Goal: Information Seeking & Learning: Learn about a topic

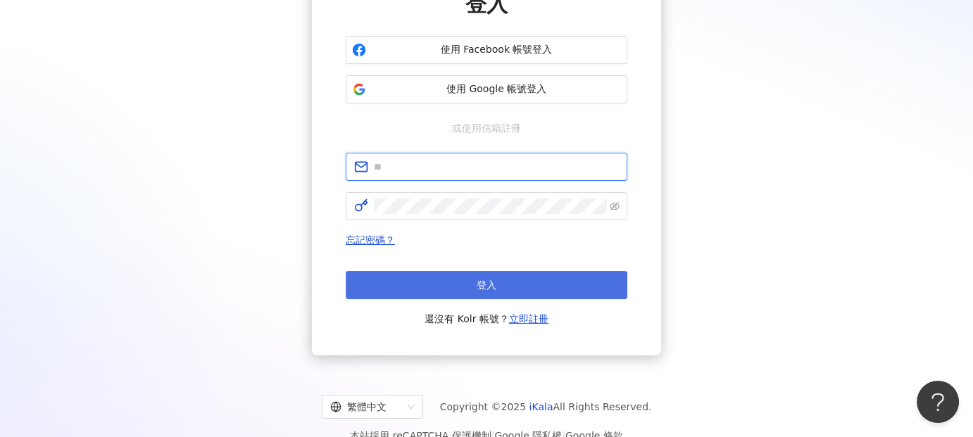
type input "**********"
click at [541, 286] on button "登入" at bounding box center [487, 285] width 282 height 28
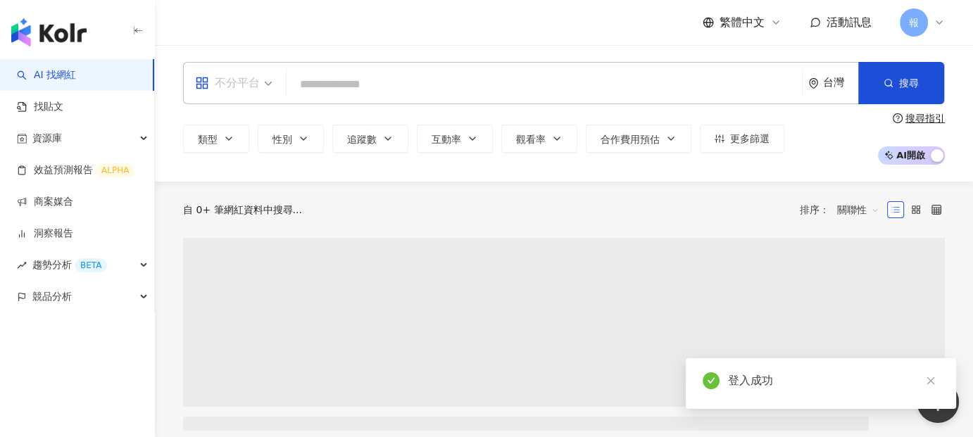
click at [260, 87] on span "不分平台" at bounding box center [233, 83] width 77 height 23
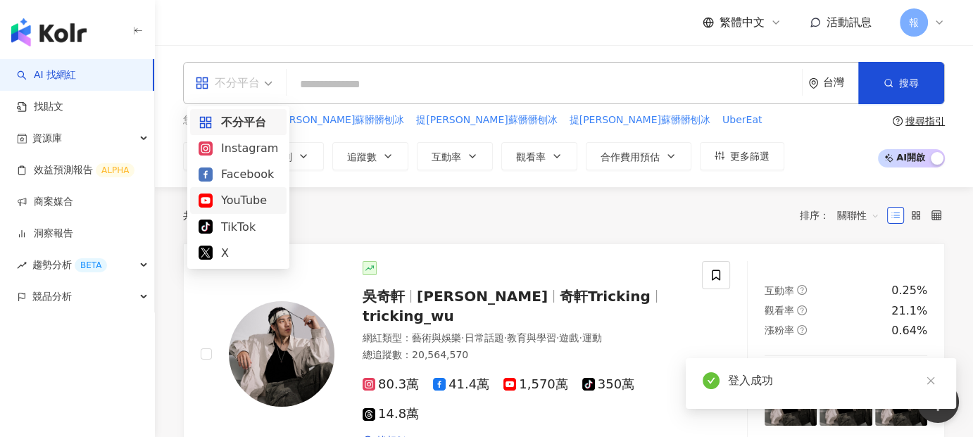
click at [237, 200] on div "YouTube" at bounding box center [239, 201] width 80 height 18
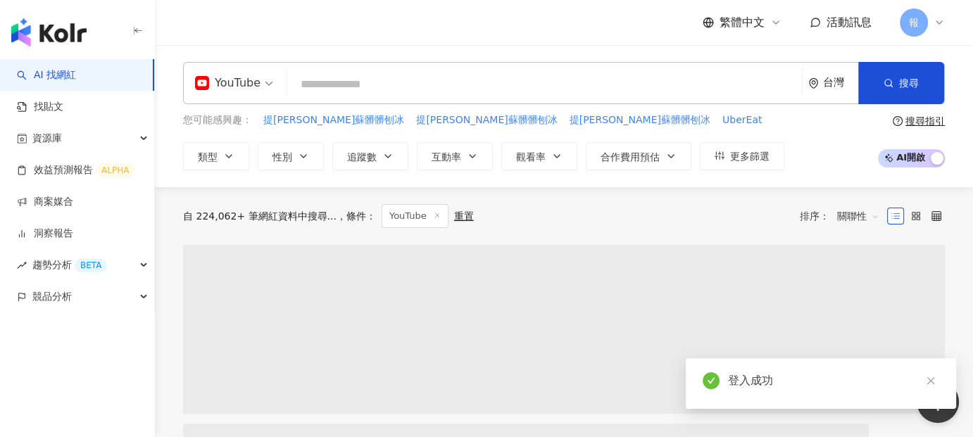
click at [368, 84] on input "search" at bounding box center [545, 84] width 504 height 27
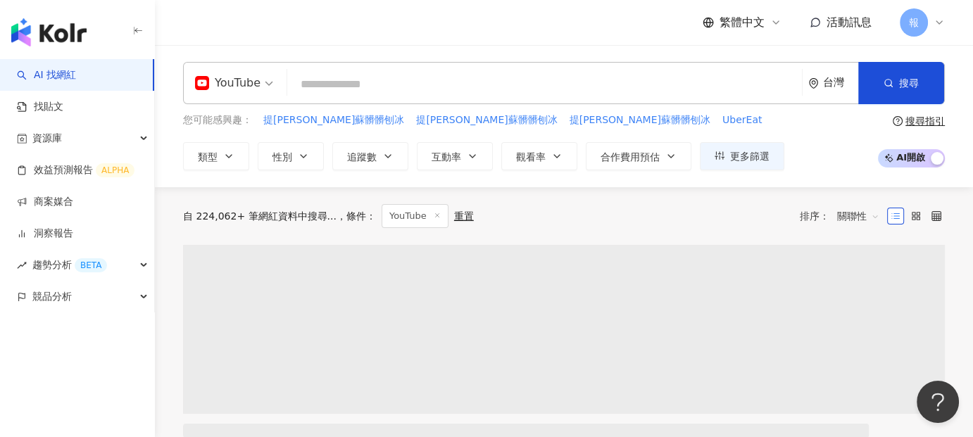
click at [368, 84] on input "search" at bounding box center [545, 84] width 504 height 27
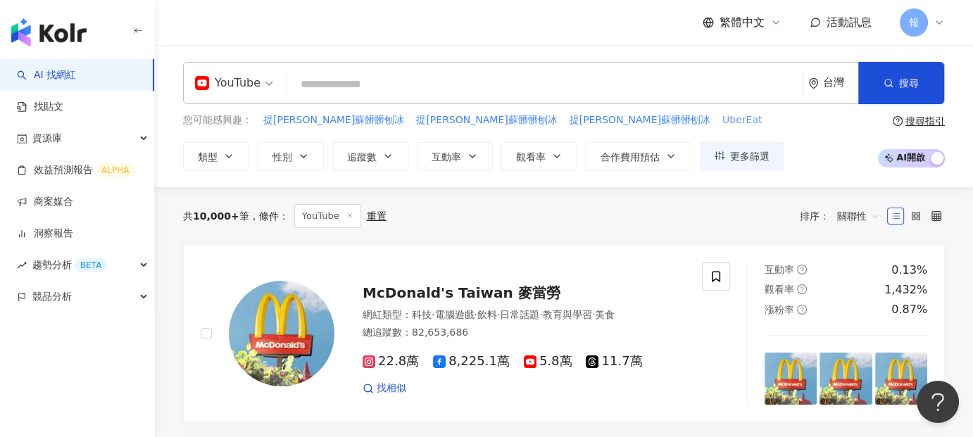
click at [723, 125] on span "UberEat" at bounding box center [742, 120] width 39 height 14
type input "*******"
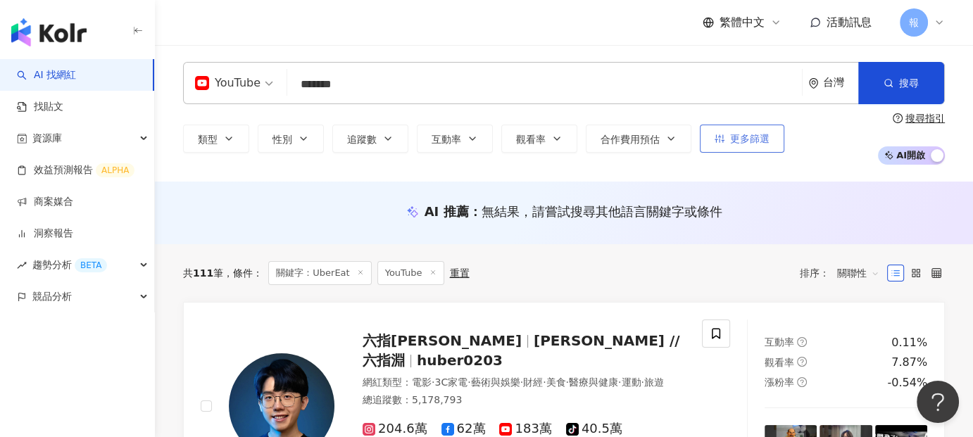
click at [767, 146] on button "更多篩選" at bounding box center [742, 139] width 85 height 28
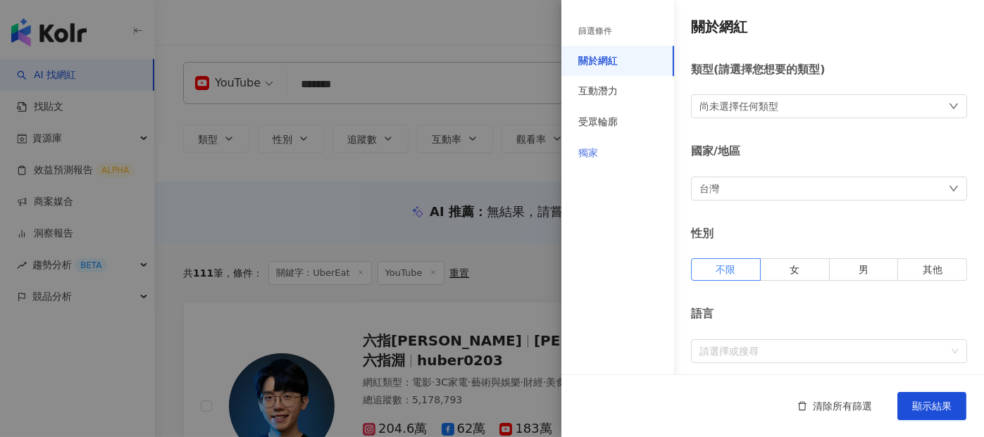
click at [620, 153] on div "獨家" at bounding box center [617, 153] width 113 height 31
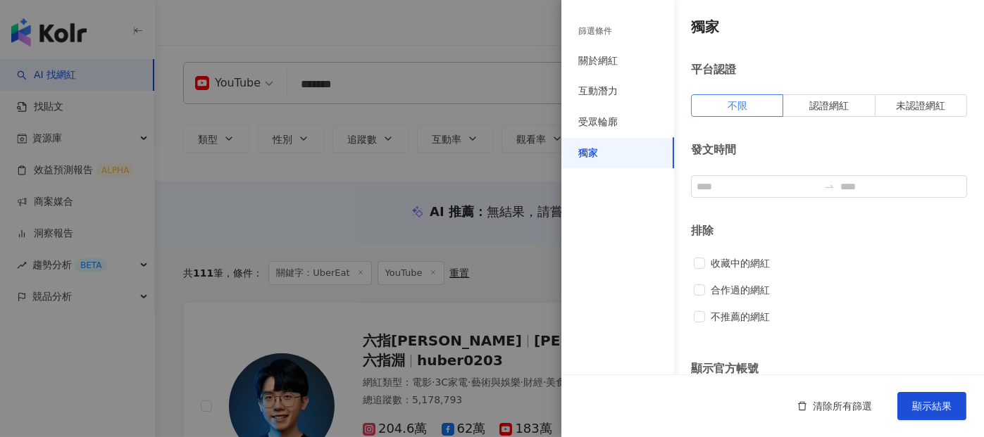
click at [195, 209] on div at bounding box center [492, 218] width 984 height 437
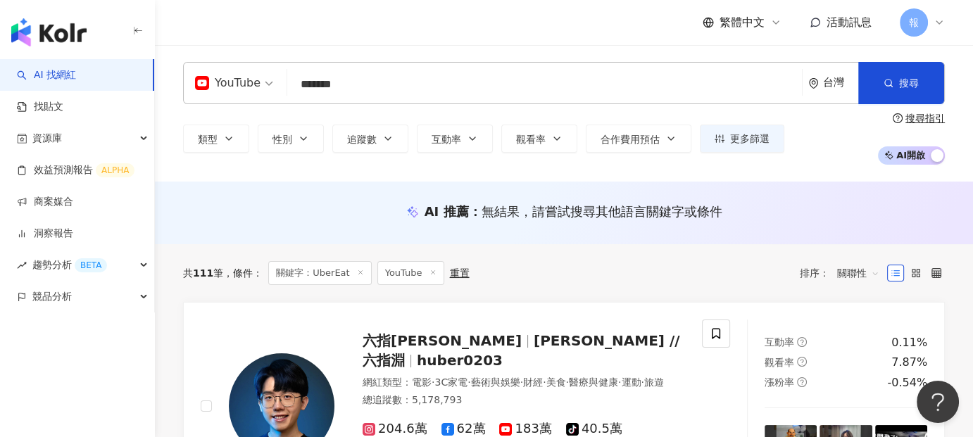
click at [297, 86] on input "*******" at bounding box center [545, 84] width 504 height 27
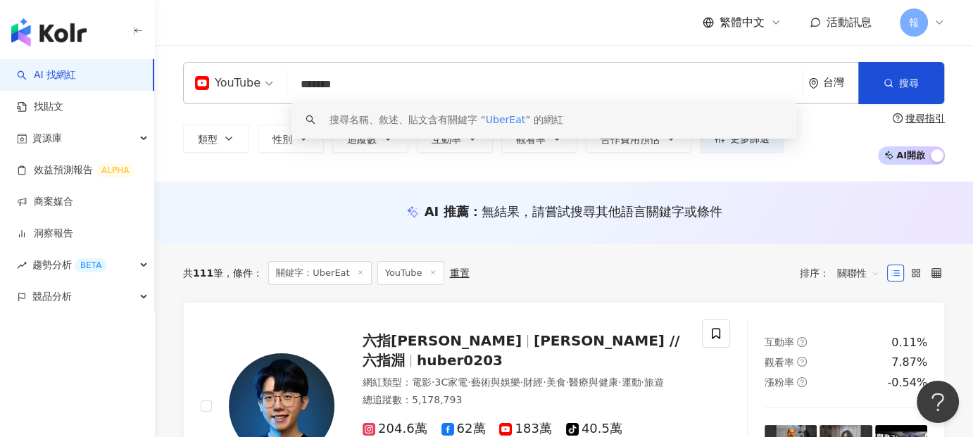
click at [736, 172] on div "YouTube ******* 台灣 搜尋 keyword 搜尋名稱、敘述、貼文含有關鍵字 “ UberEat ” 的網紅 類型 性別 追蹤數 互動率 觀看率…" at bounding box center [564, 113] width 818 height 137
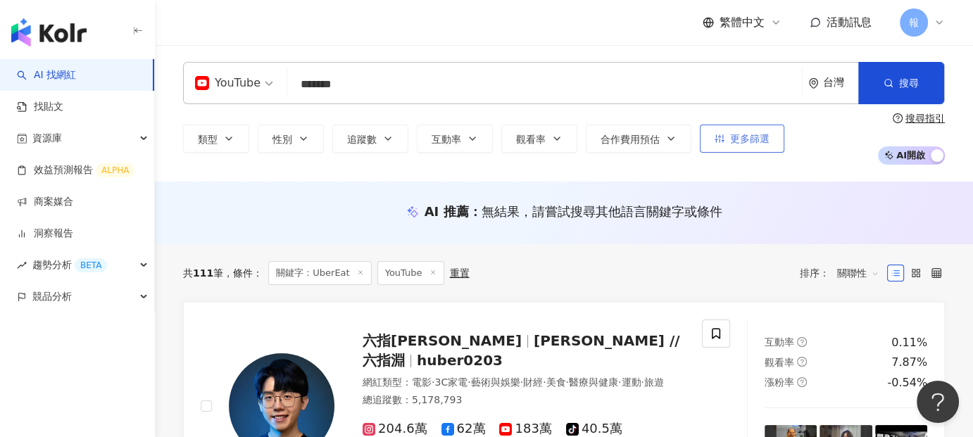
click at [756, 140] on span "更多篩選" at bounding box center [749, 138] width 39 height 11
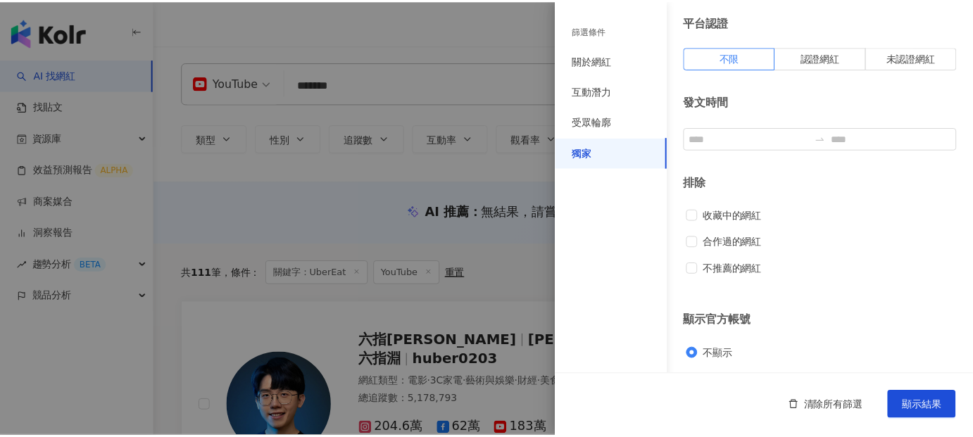
scroll to position [80, 0]
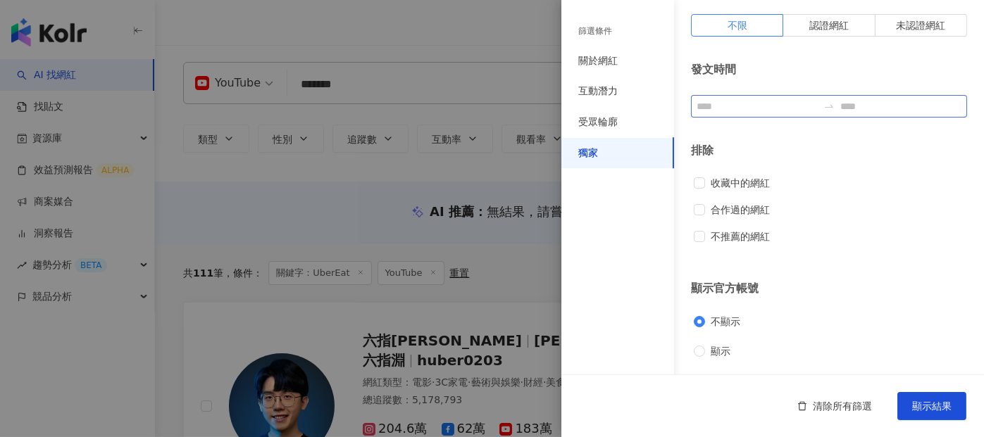
click at [751, 96] on div at bounding box center [829, 106] width 276 height 23
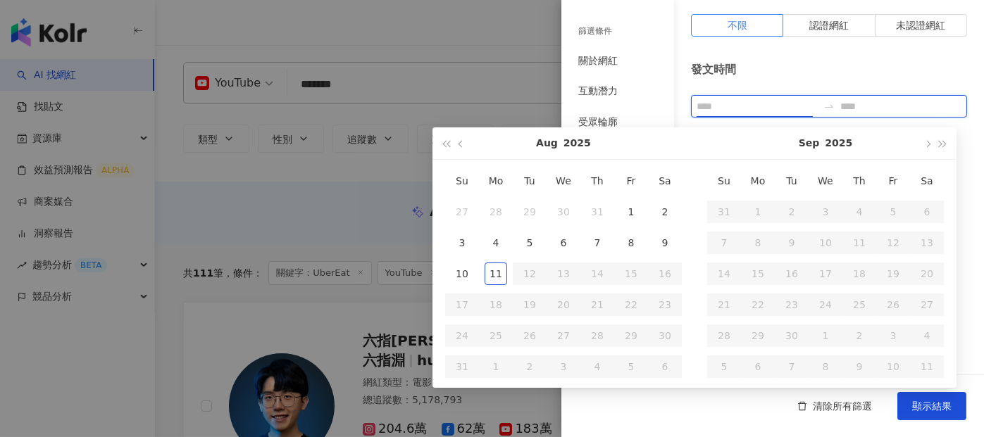
click at [745, 105] on input at bounding box center [757, 106] width 121 height 15
click at [465, 142] on button "button" at bounding box center [461, 143] width 15 height 32
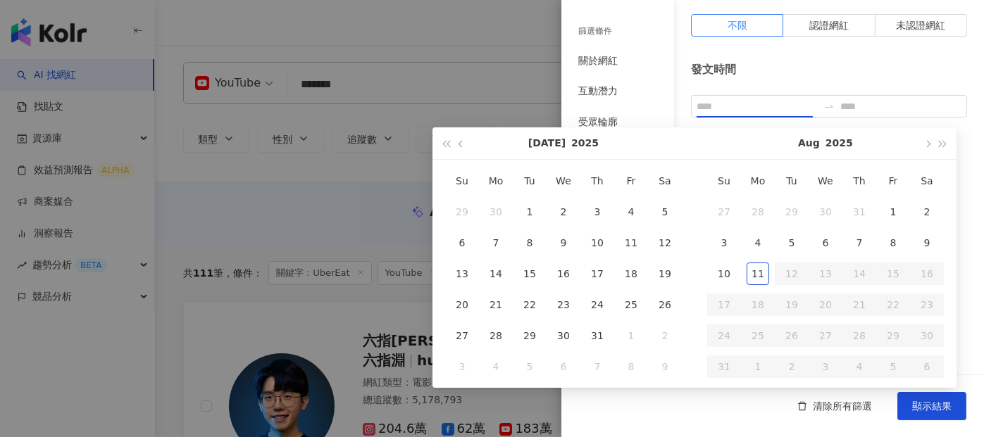
type input "**********"
click at [522, 206] on div "1" at bounding box center [529, 212] width 23 height 23
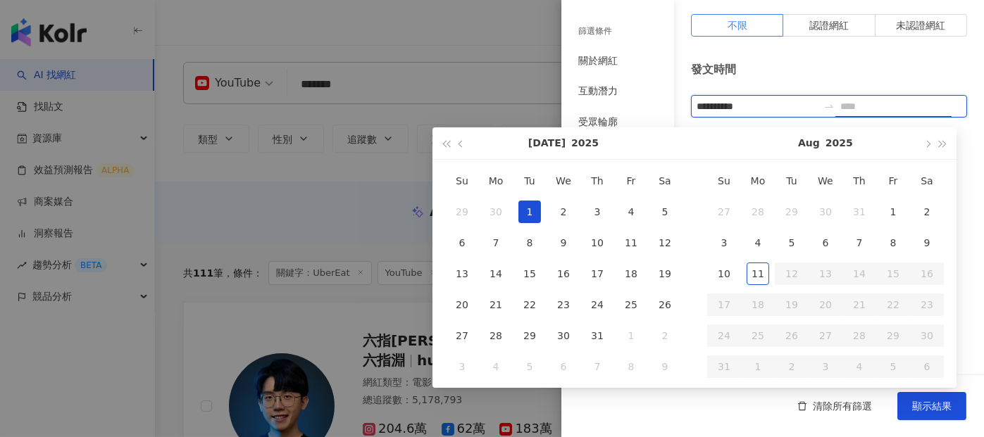
type input "**********"
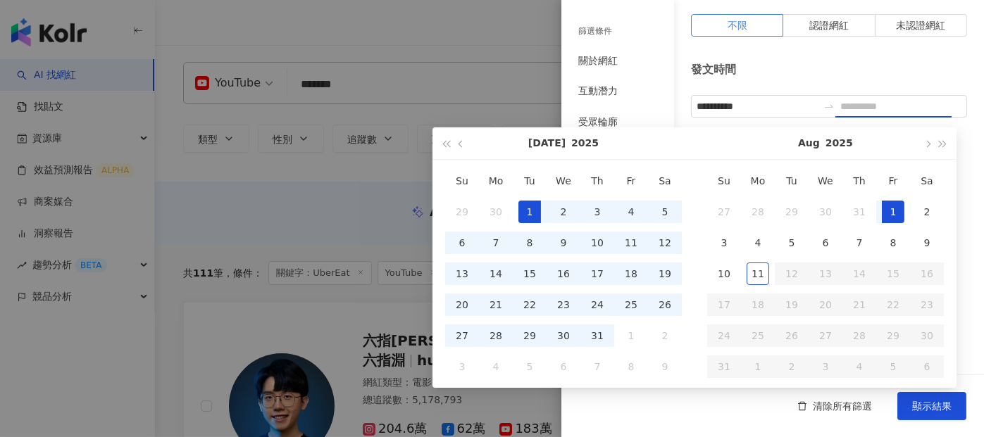
click at [887, 208] on div "1" at bounding box center [893, 212] width 23 height 23
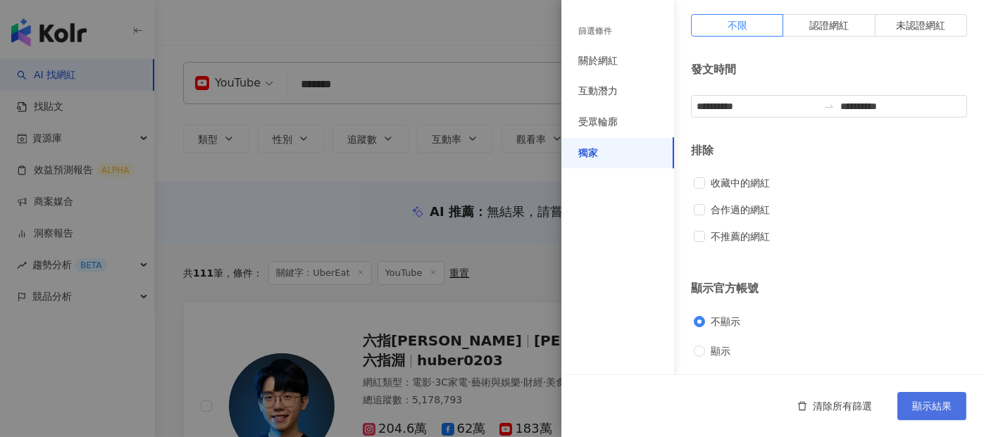
click at [954, 401] on button "顯示結果" at bounding box center [931, 406] width 69 height 28
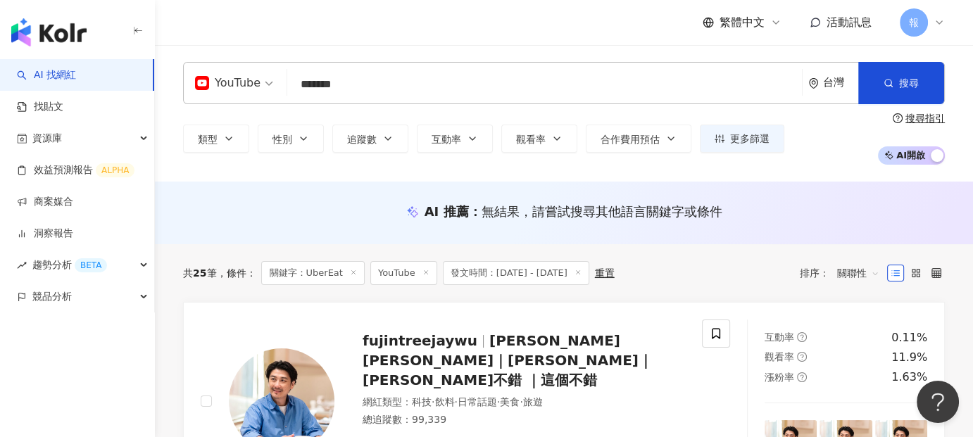
click at [778, 243] on div "AI 推薦 ： 無結果，請嘗試搜尋其他語言關鍵字或條件" at bounding box center [564, 213] width 818 height 63
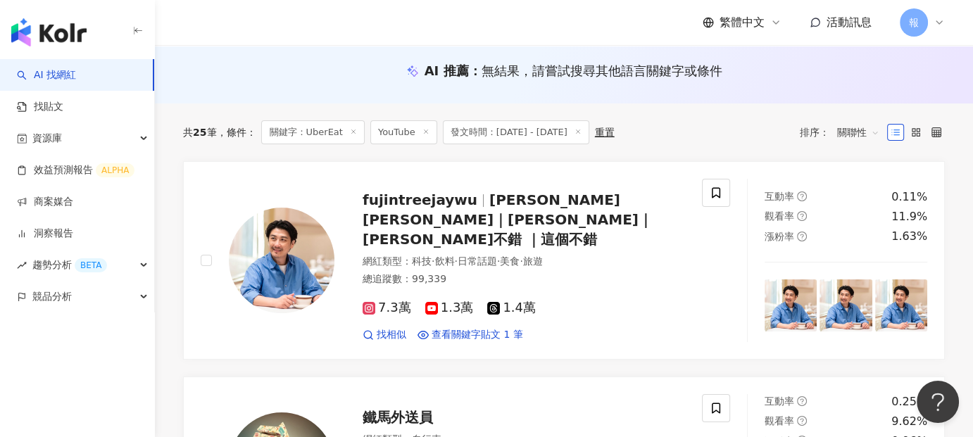
click at [745, 137] on div "共 25 筆 條件 ： 關鍵字：UberEat YouTube 發文時間：2025/7/1 - 2025/8/1 重置 排序： 關聯性" at bounding box center [564, 132] width 762 height 24
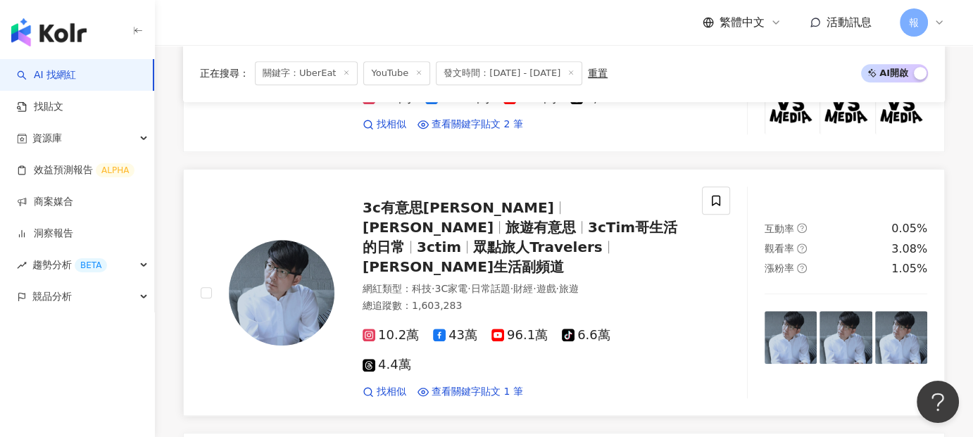
scroll to position [1268, 0]
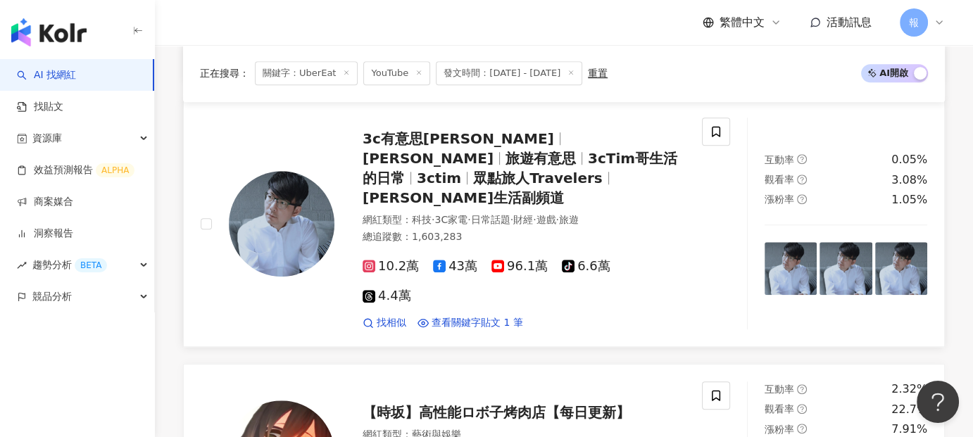
scroll to position [1197, 0]
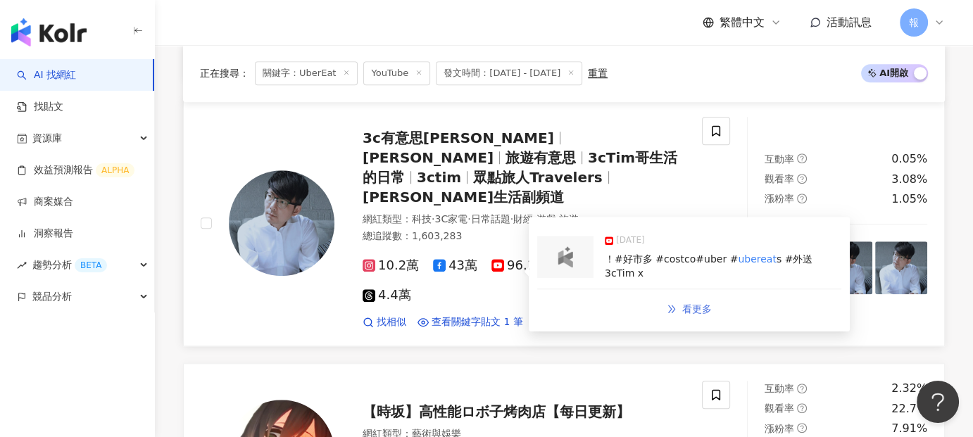
click at [691, 304] on span "看更多" at bounding box center [697, 309] width 30 height 11
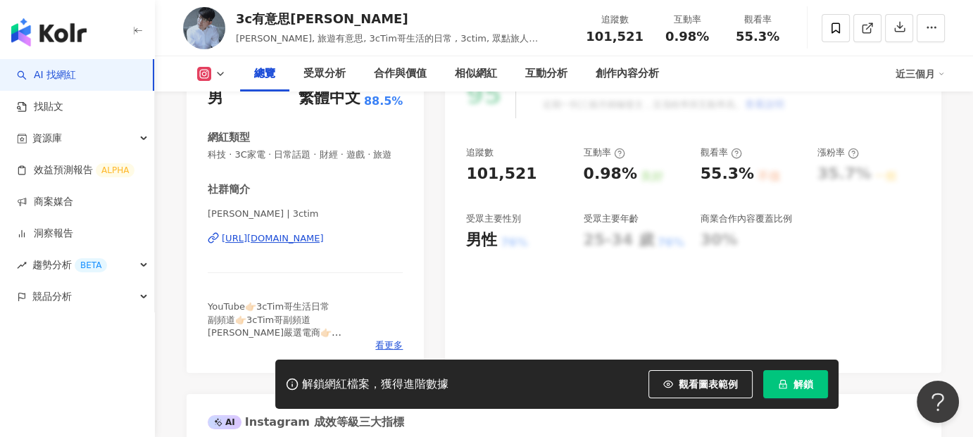
scroll to position [282, 0]
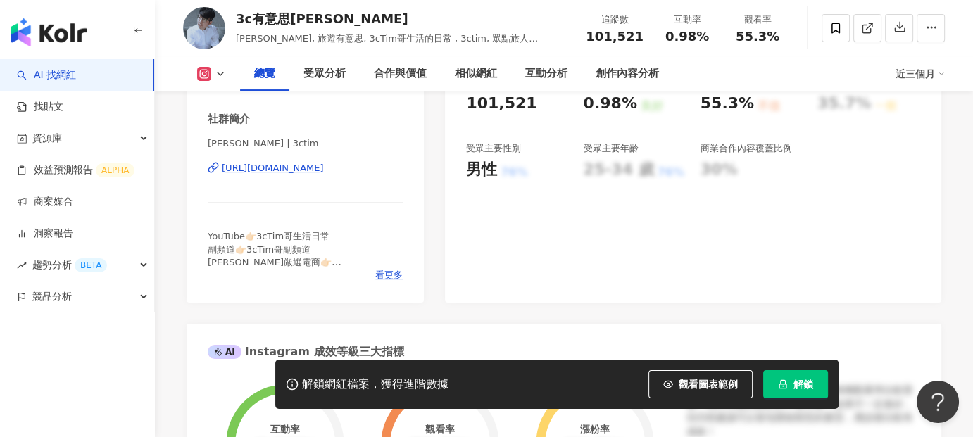
click at [781, 254] on div "95 K-Score : 優良 近期一到三個月積極發文，且漲粉率與互動率高。 查看說明 追蹤數 101,521 互動率 0.98% 良好 觀看率 55.3% …" at bounding box center [693, 145] width 497 height 316
click at [897, 247] on div "95 K-Score : 優良 近期一到三個月積極發文，且漲粉率與互動率高。 查看說明 追蹤數 101,521 互動率 0.98% 良好 觀看率 55.3% …" at bounding box center [693, 145] width 497 height 316
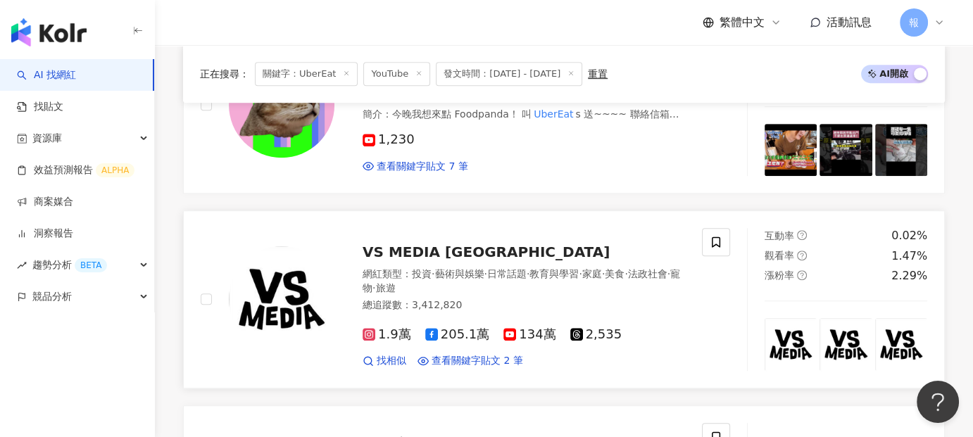
scroll to position [986, 0]
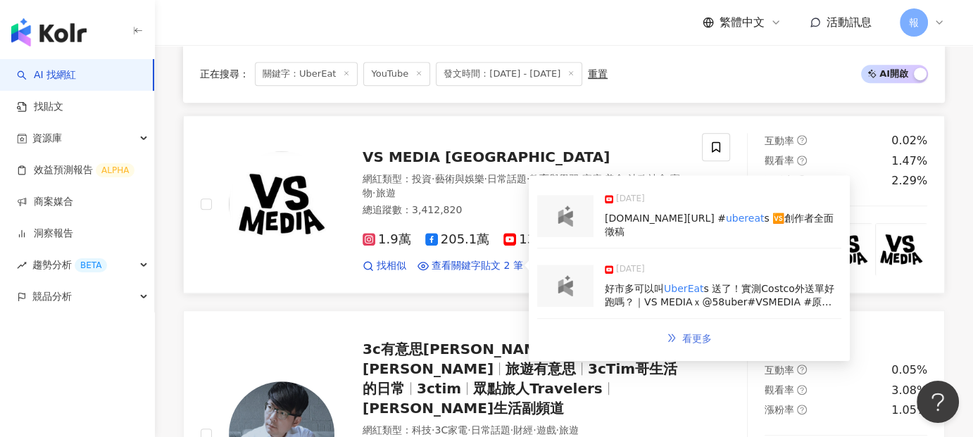
click at [682, 333] on span "看更多" at bounding box center [697, 338] width 30 height 11
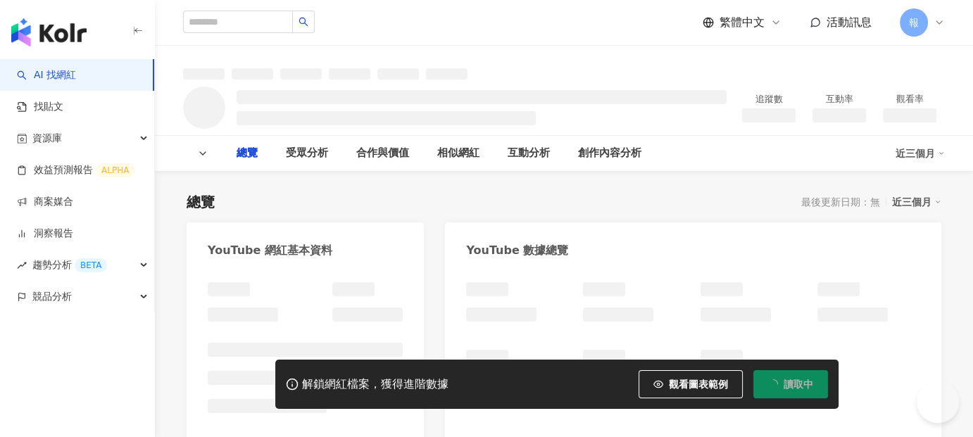
type input "*******"
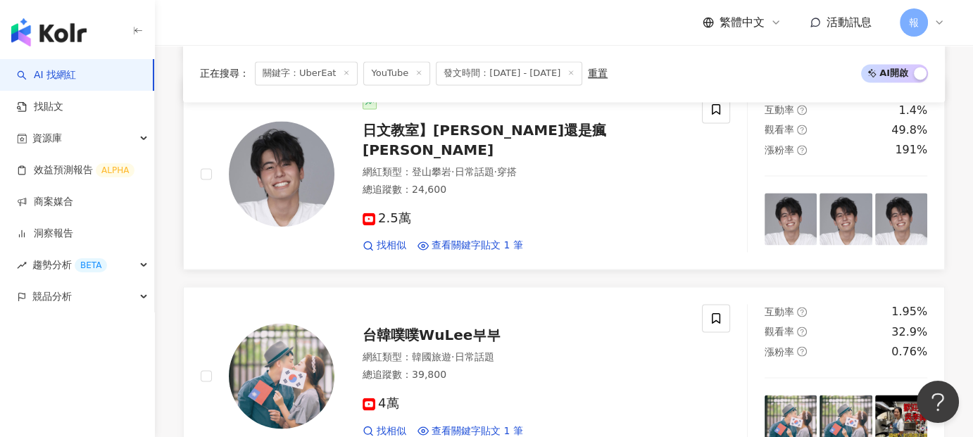
scroll to position [2395, 0]
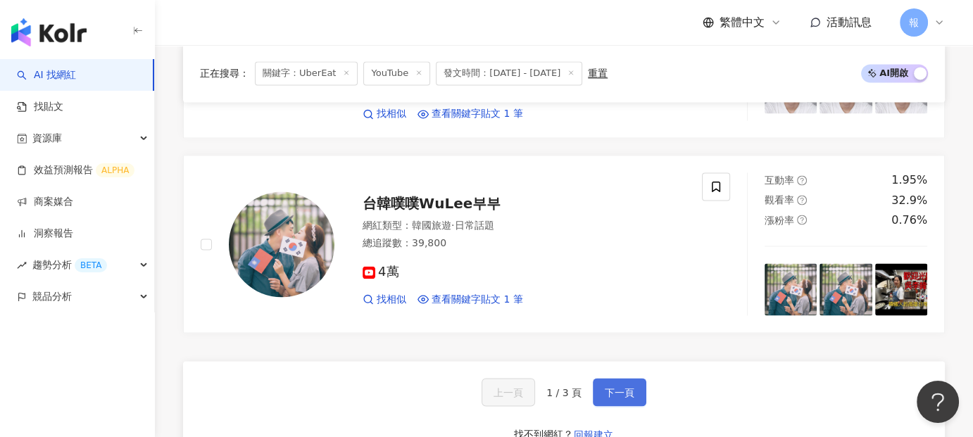
click at [609, 387] on span "下一頁" at bounding box center [620, 392] width 30 height 11
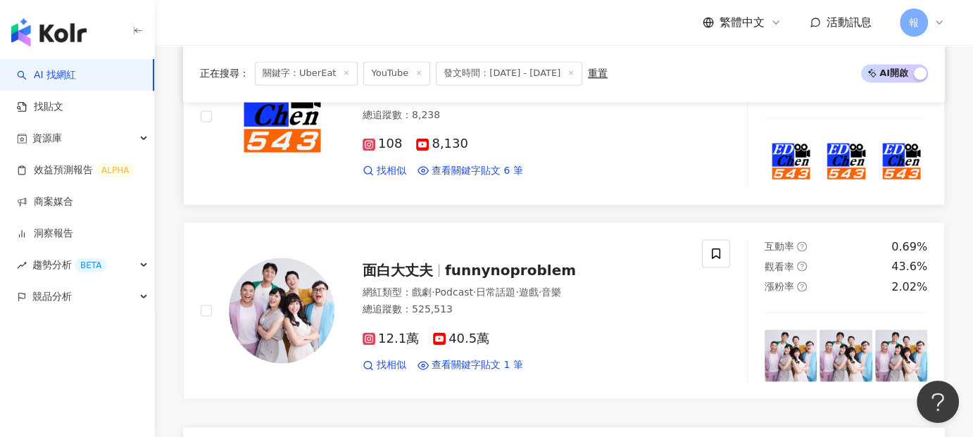
scroll to position [2324, 0]
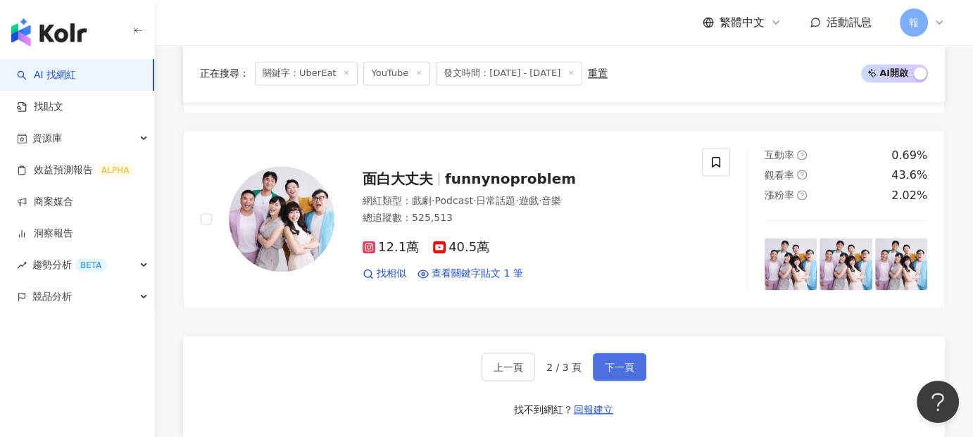
click at [629, 353] on button "下一頁" at bounding box center [620, 367] width 54 height 28
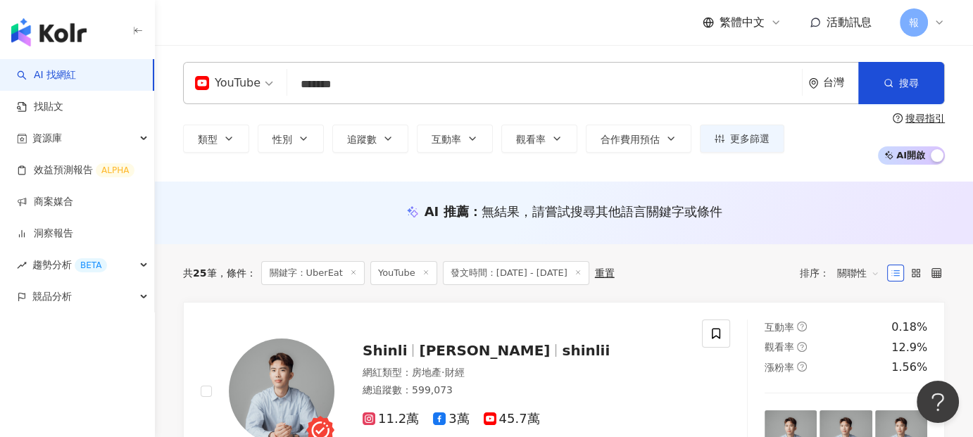
scroll to position [211, 0]
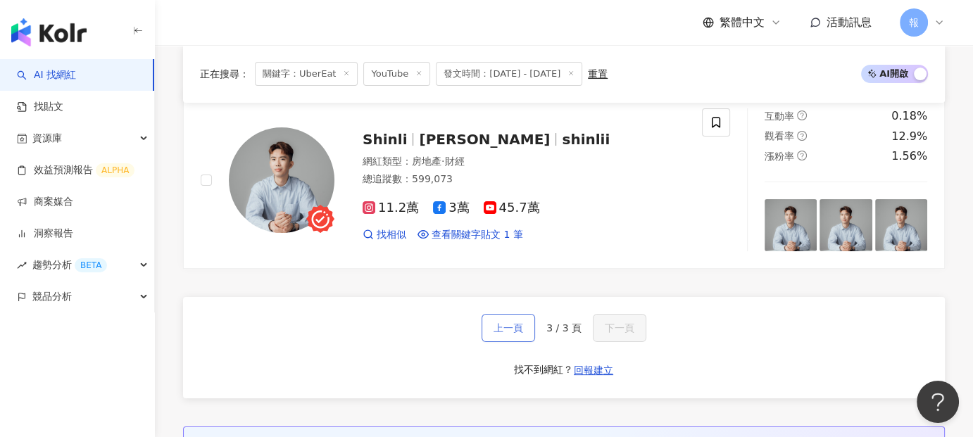
click at [520, 324] on span "上一頁" at bounding box center [509, 328] width 30 height 11
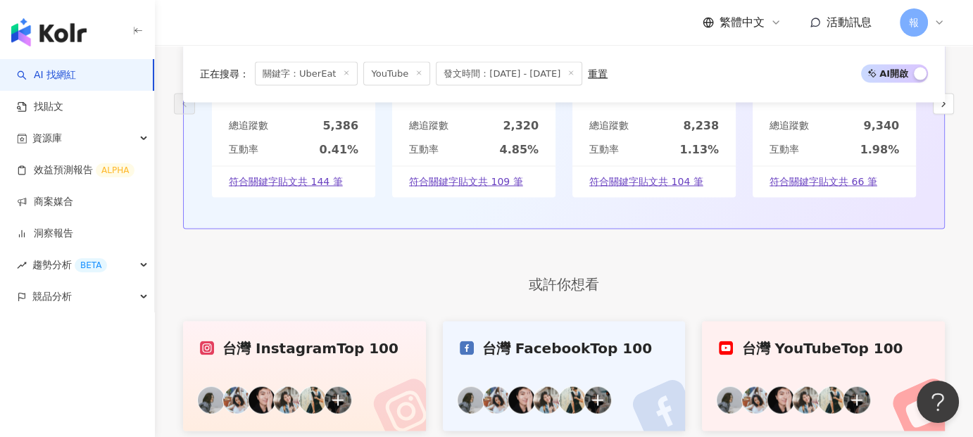
scroll to position [2390, 0]
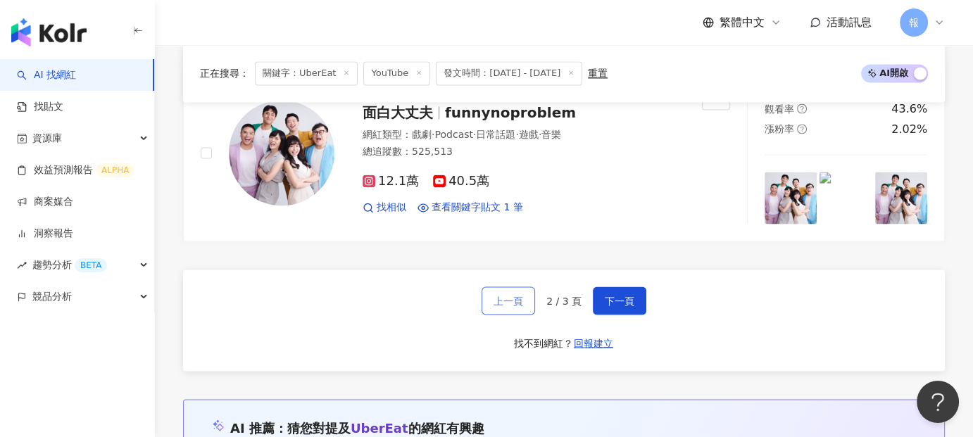
click at [522, 298] on span "上一頁" at bounding box center [509, 300] width 30 height 11
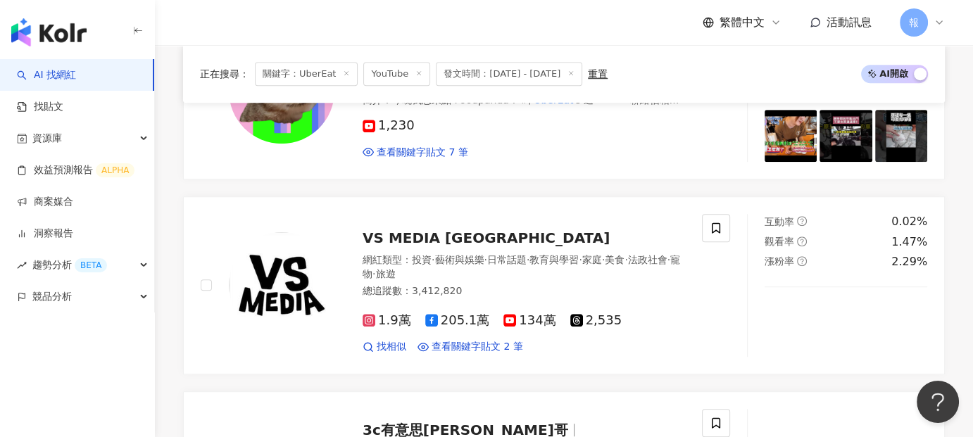
scroll to position [2402, 0]
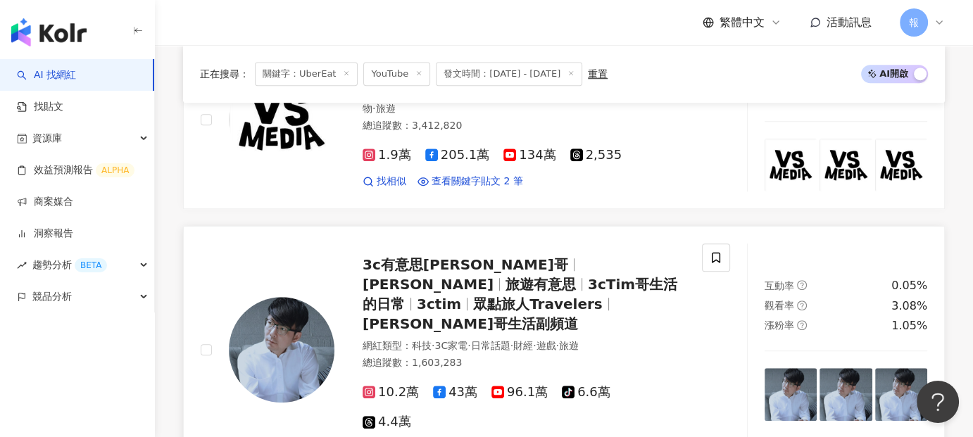
scroll to position [1134, 0]
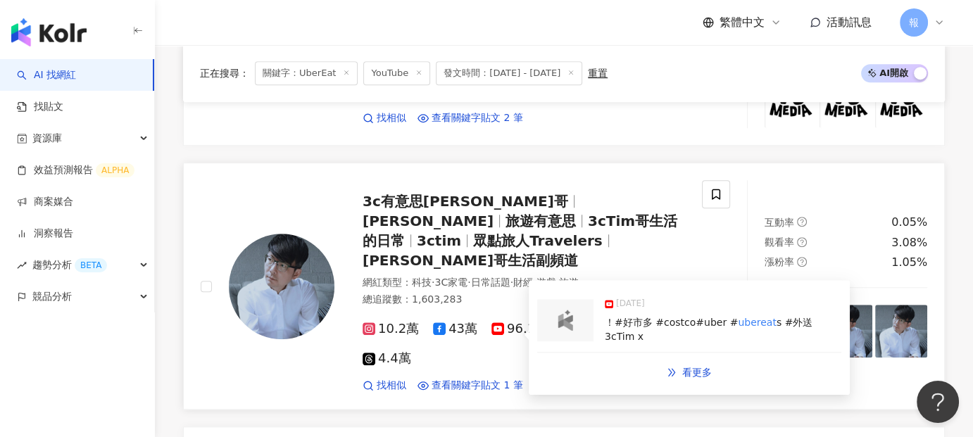
click at [566, 310] on img at bounding box center [565, 320] width 28 height 21
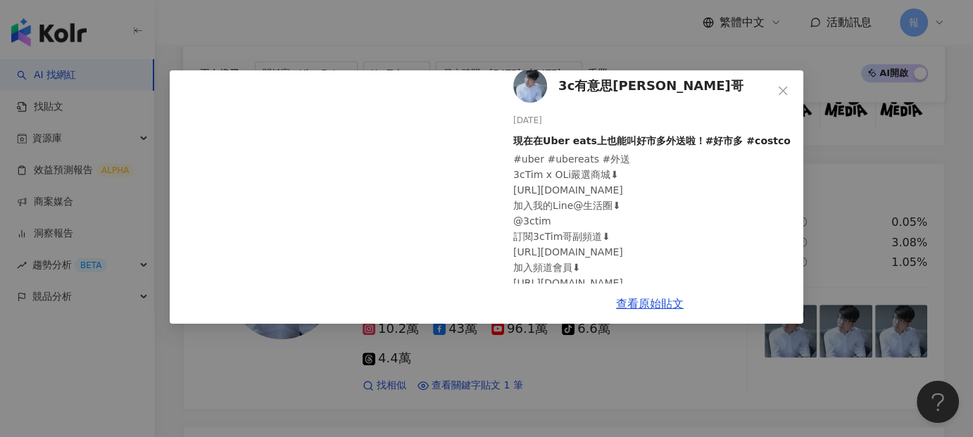
scroll to position [0, 0]
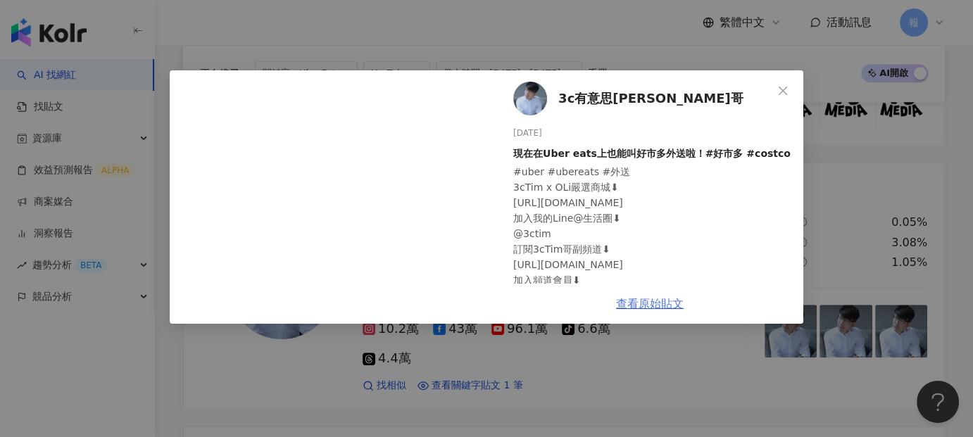
click at [666, 308] on link "查看原始貼文" at bounding box center [650, 303] width 68 height 13
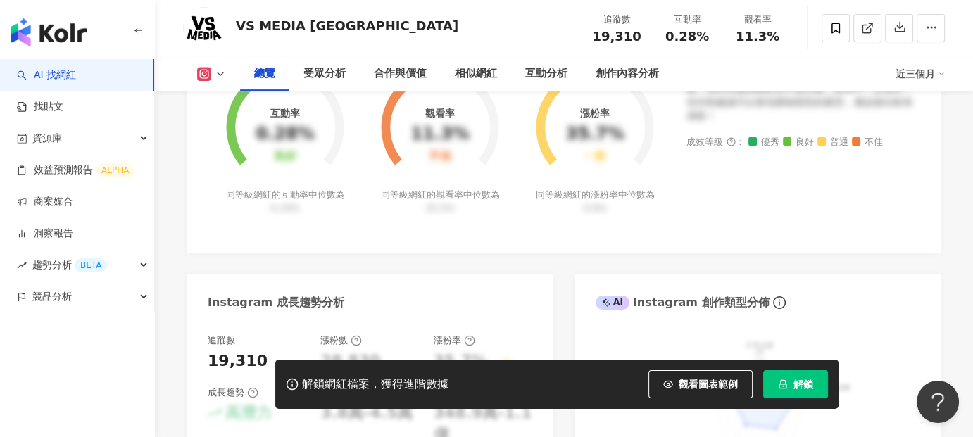
scroll to position [563, 0]
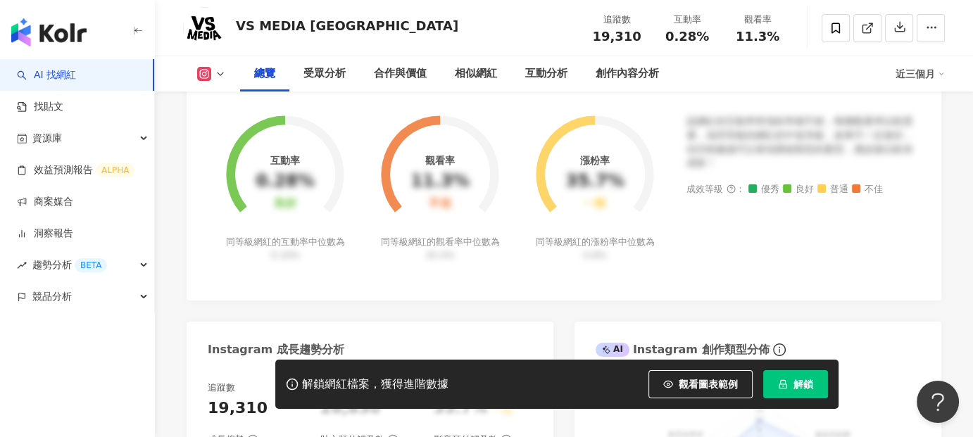
click at [220, 70] on icon at bounding box center [220, 73] width 11 height 11
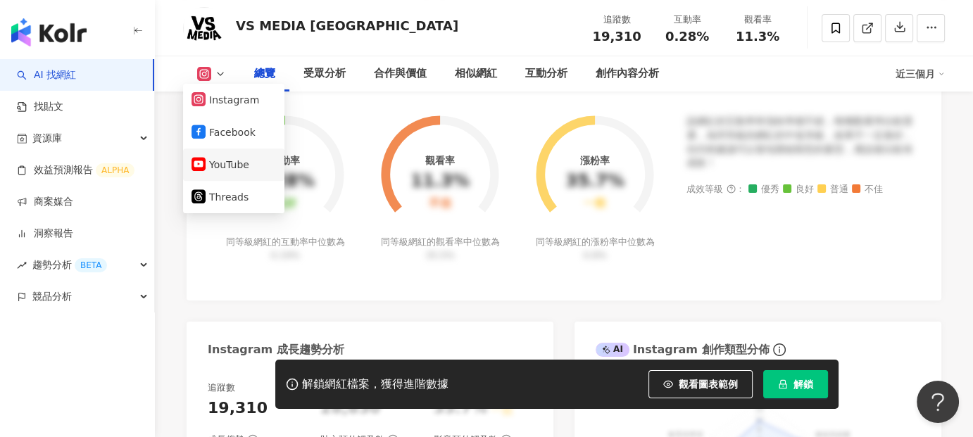
click at [220, 168] on button "YouTube" at bounding box center [234, 165] width 85 height 20
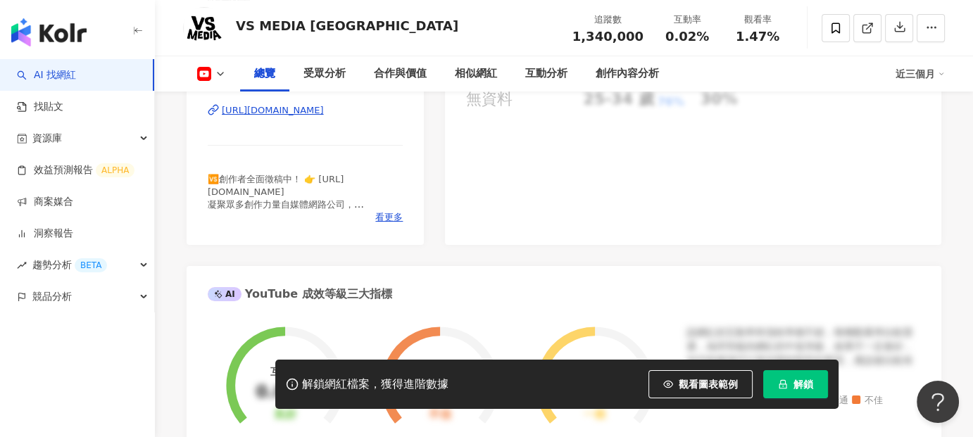
scroll to position [282, 0]
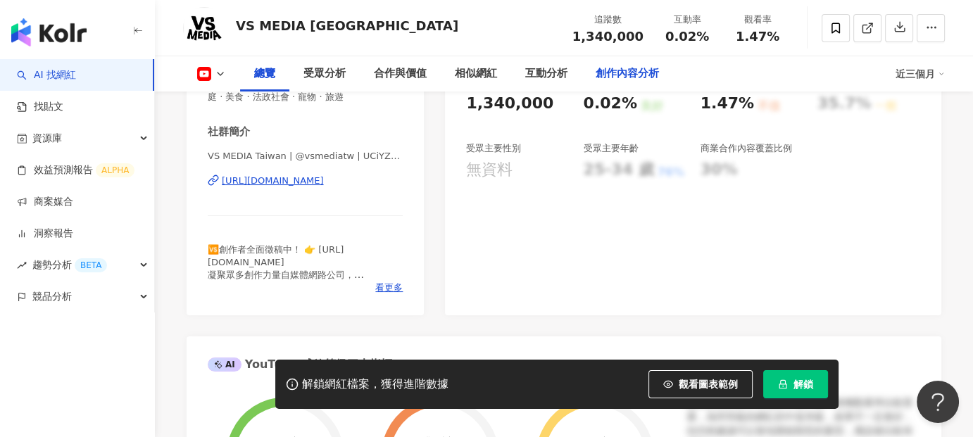
click at [614, 78] on div "創作內容分析" at bounding box center [627, 73] width 63 height 17
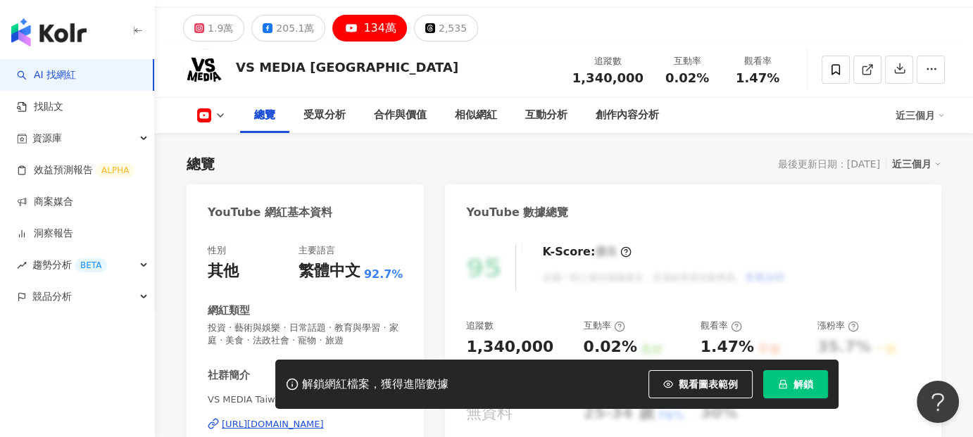
scroll to position [249, 0]
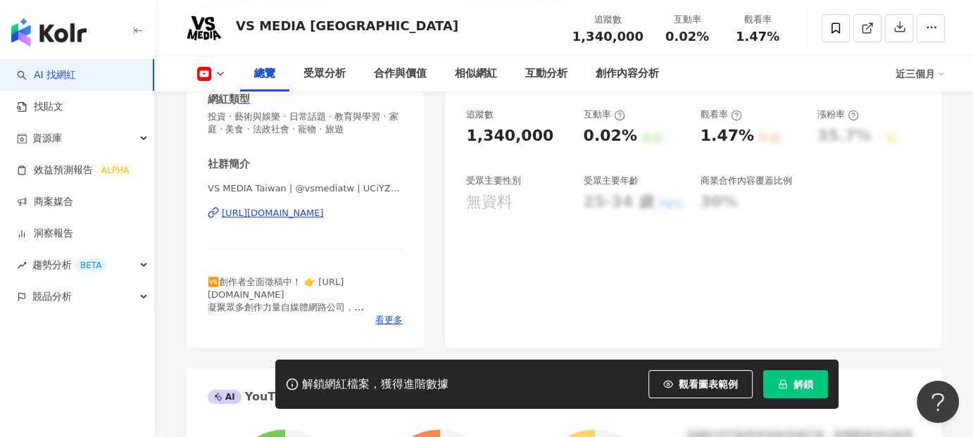
click at [324, 209] on div "https://www.youtube.com/channel/UCiYZw0h6hA5ENlPhTZFTHTA" at bounding box center [273, 213] width 102 height 13
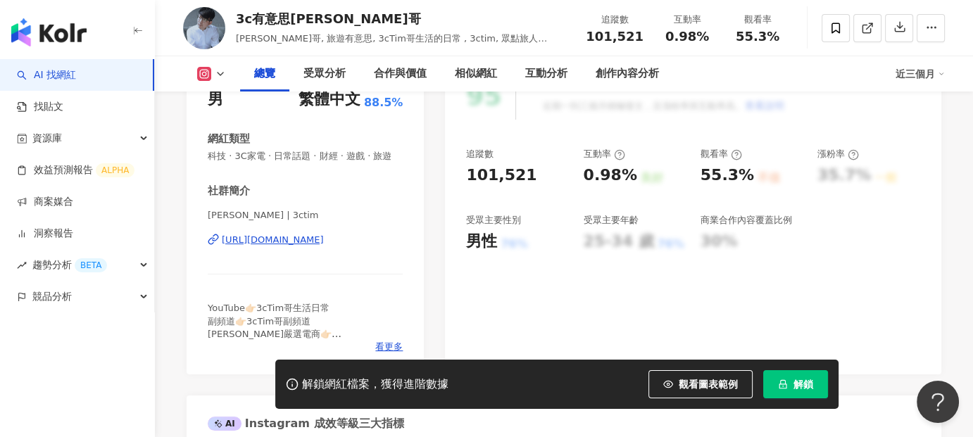
scroll to position [211, 0]
click at [215, 75] on icon at bounding box center [220, 73] width 11 height 11
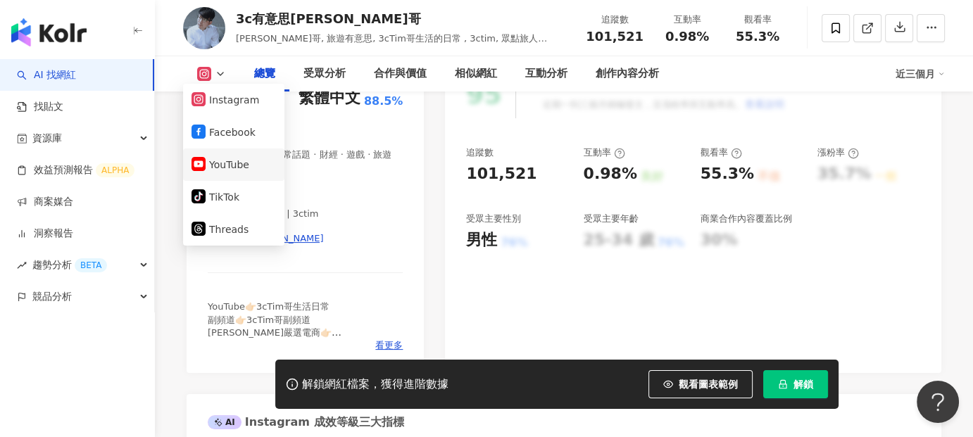
click at [230, 168] on button "YouTube" at bounding box center [234, 165] width 85 height 20
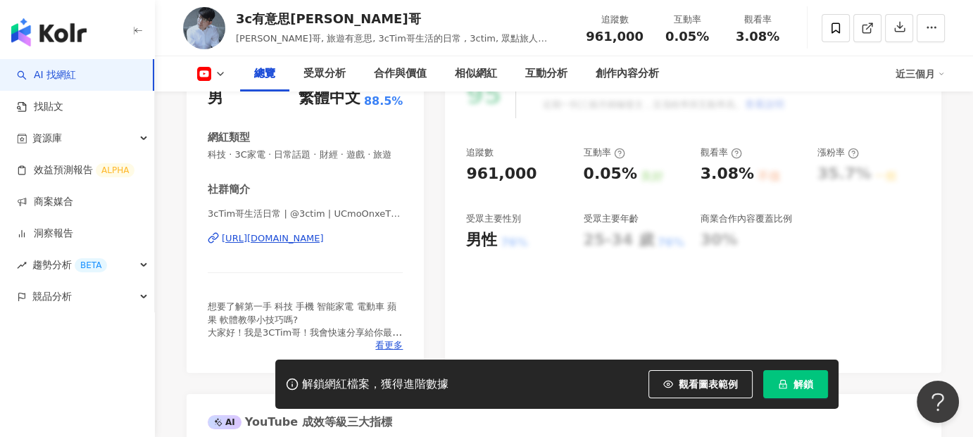
click at [324, 245] on div "[URL][DOMAIN_NAME]" at bounding box center [273, 238] width 102 height 13
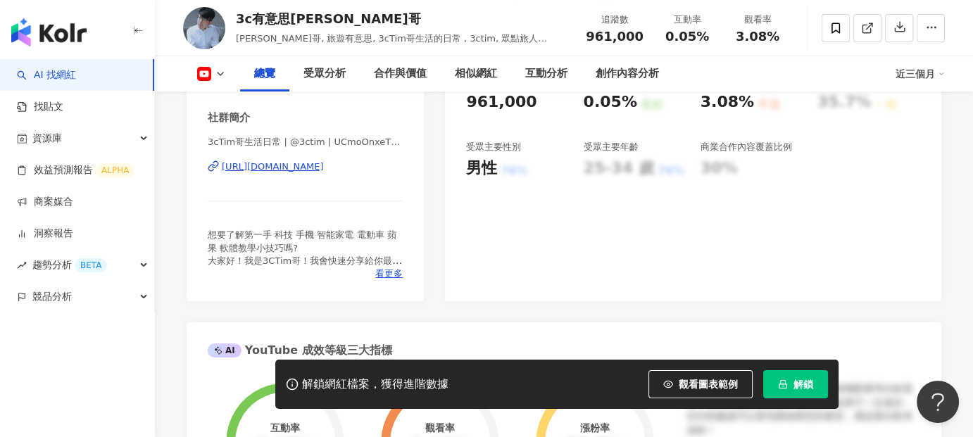
scroll to position [282, 0]
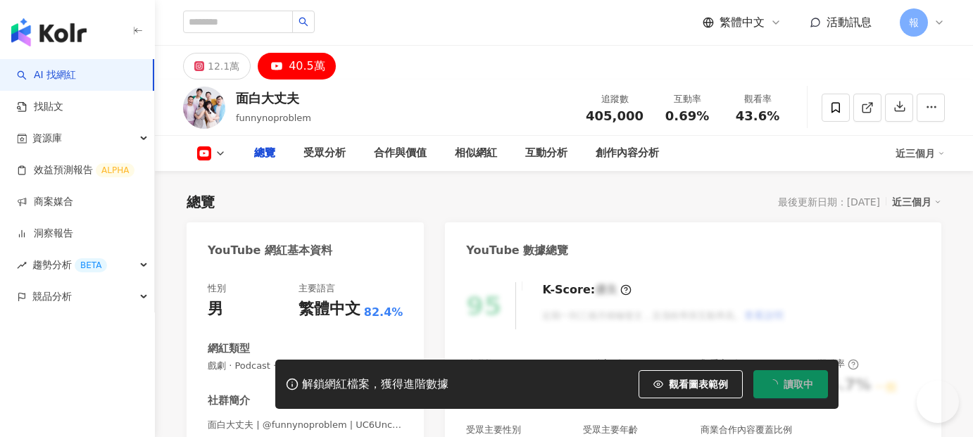
type input "*******"
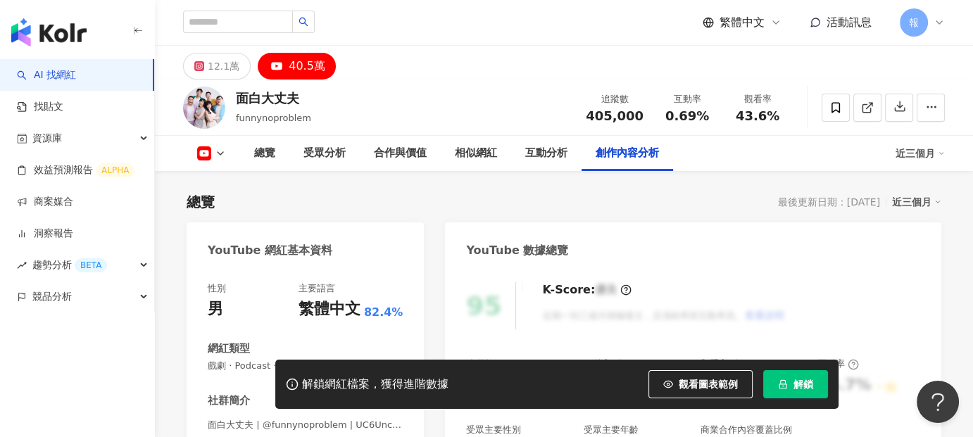
scroll to position [3843, 0]
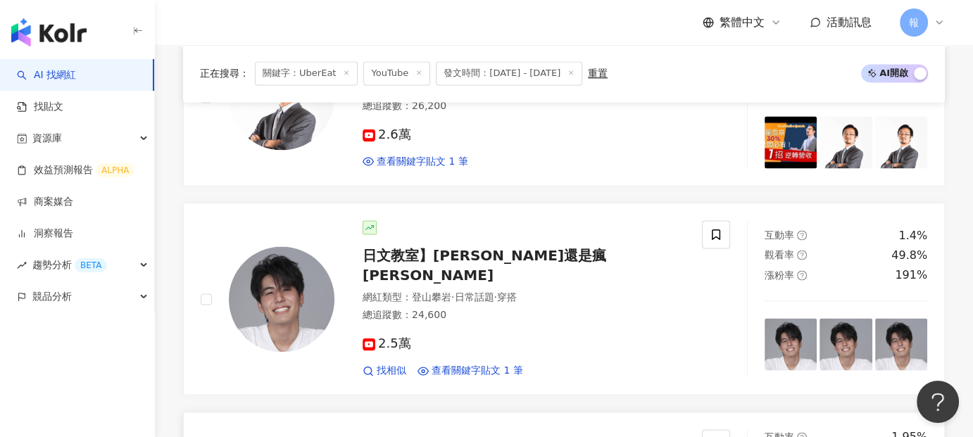
scroll to position [2183, 0]
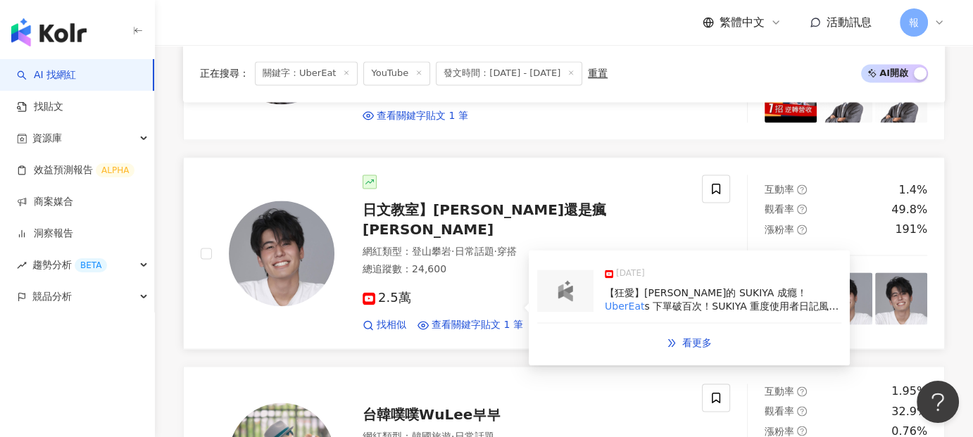
click at [555, 280] on img at bounding box center [565, 290] width 28 height 21
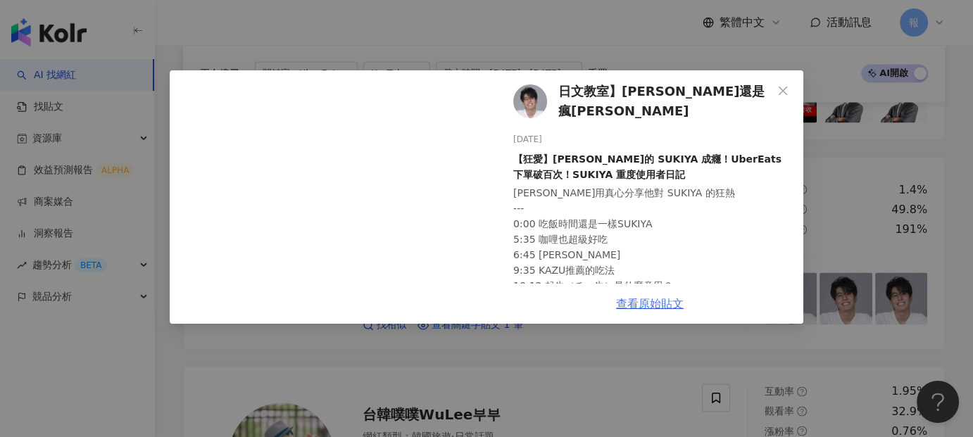
click at [648, 310] on link "查看原始貼文" at bounding box center [650, 303] width 68 height 13
click at [542, 54] on div "日文教室】[PERSON_NAME]還是瘋田 [DATE] 【狂愛】[PERSON_NAME]田的 SUKIYA 成癮！UberEats 下單破百次！SUKI…" at bounding box center [486, 218] width 973 height 437
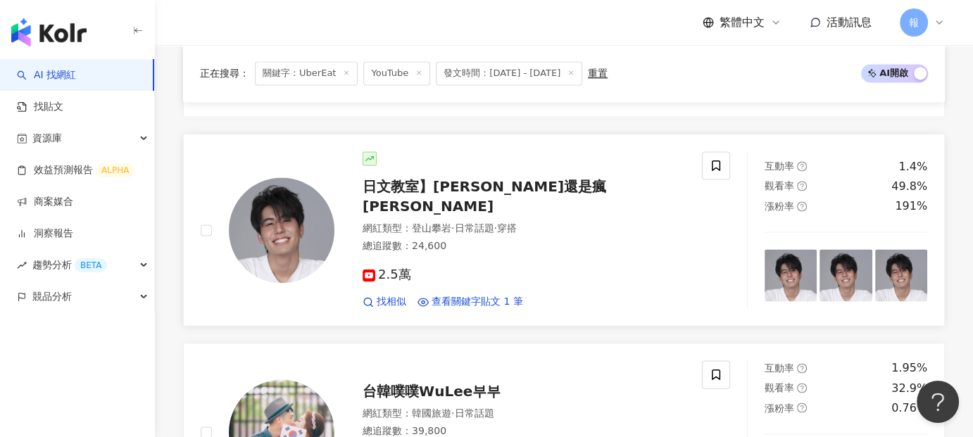
scroll to position [2324, 0]
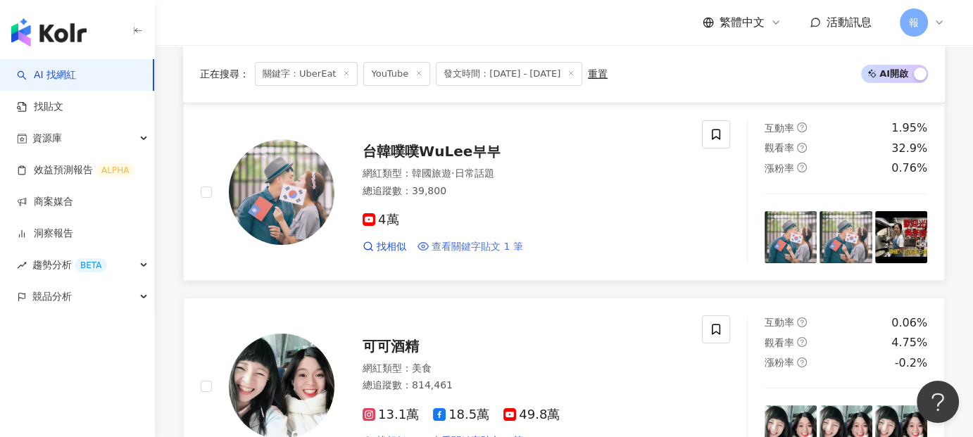
scroll to position [340, 0]
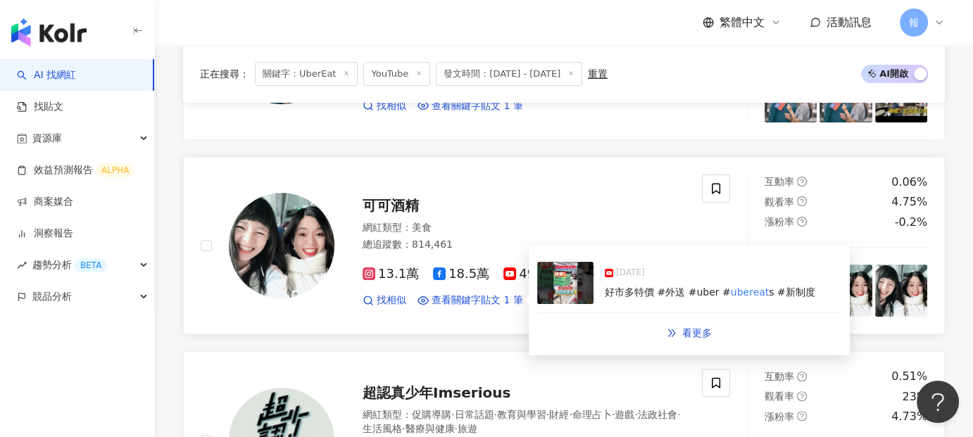
click at [576, 276] on img at bounding box center [565, 283] width 56 height 42
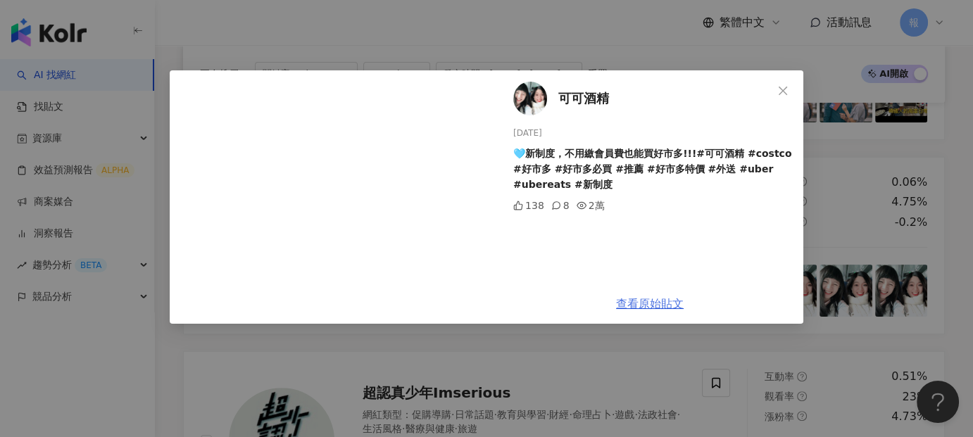
click at [664, 311] on link "查看原始貼文" at bounding box center [650, 303] width 68 height 13
click at [531, 54] on div "可可酒精 [DATE] 🩵新制度，不用繳會員費也能買好市多!!!#可可酒精 #costco #好市多 #好市多必買 #推薦 #好市多特價 #外送 #uber …" at bounding box center [486, 218] width 973 height 437
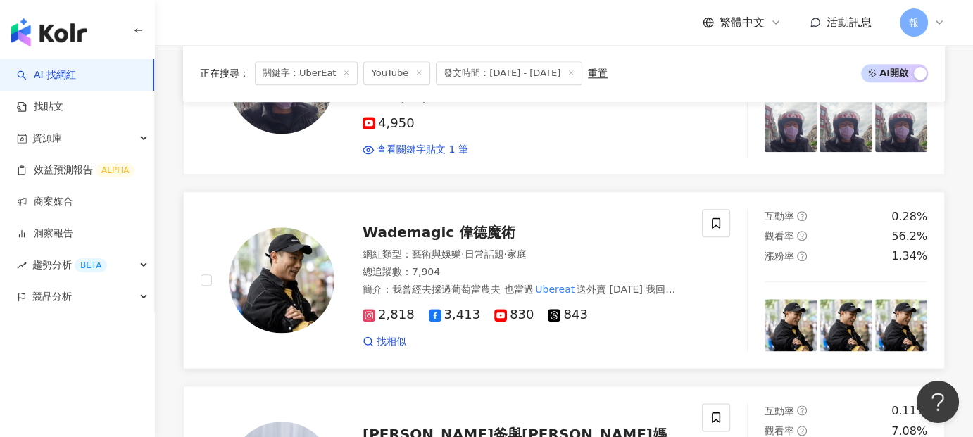
scroll to position [1537, 0]
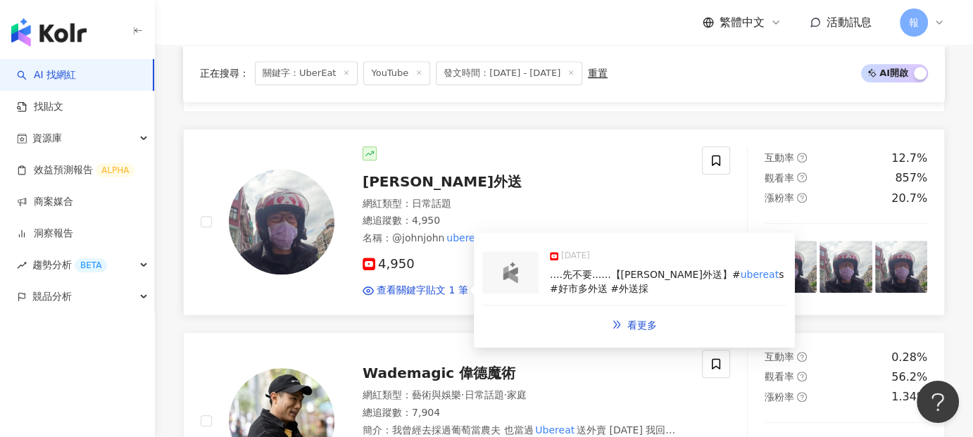
click at [513, 279] on div at bounding box center [510, 272] width 56 height 42
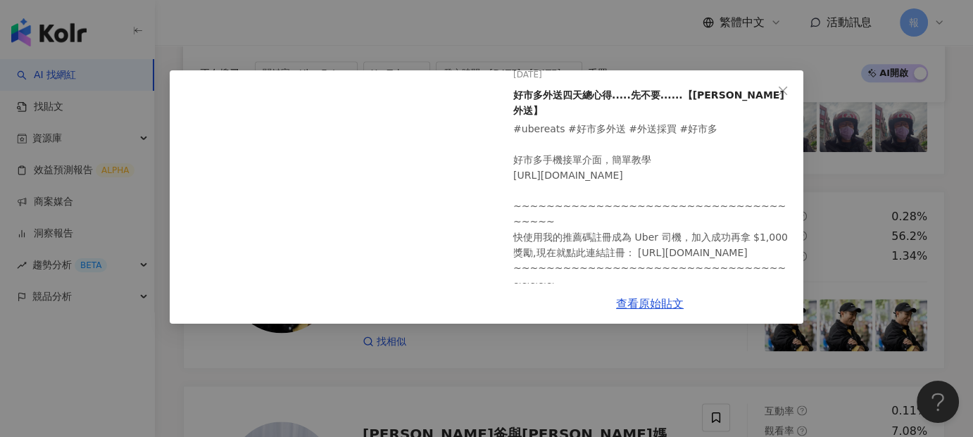
scroll to position [30, 0]
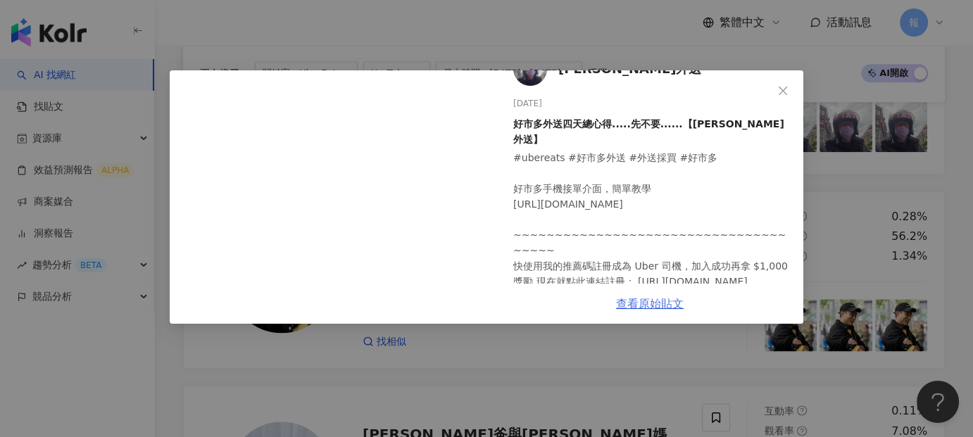
click at [655, 301] on link "查看原始貼文" at bounding box center [650, 303] width 68 height 13
click at [567, 344] on div "[PERSON_NAME]外送 [DATE] 好市多外送四天總心得.....先不要......【[PERSON_NAME]外送】 #ubereats #好市多…" at bounding box center [486, 218] width 973 height 437
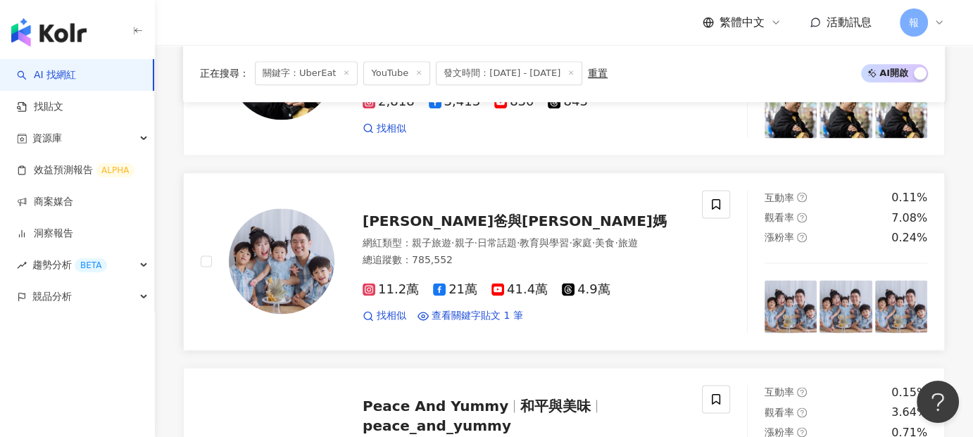
scroll to position [1890, 0]
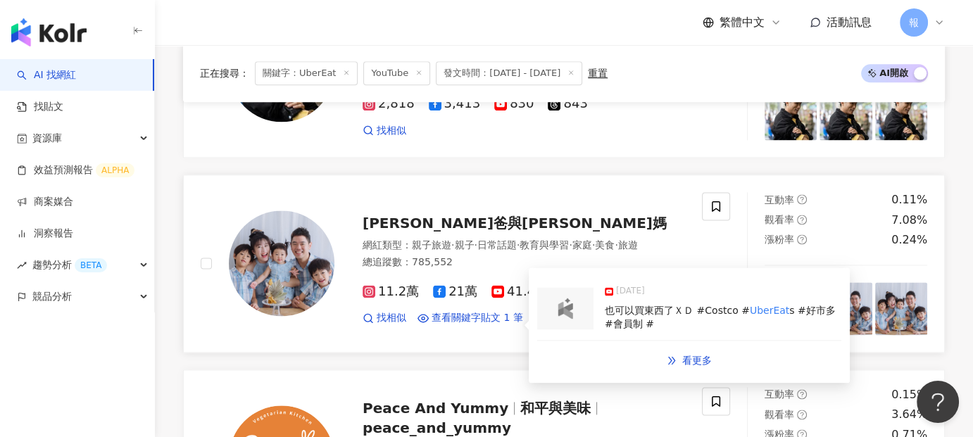
click at [566, 303] on img at bounding box center [565, 308] width 28 height 21
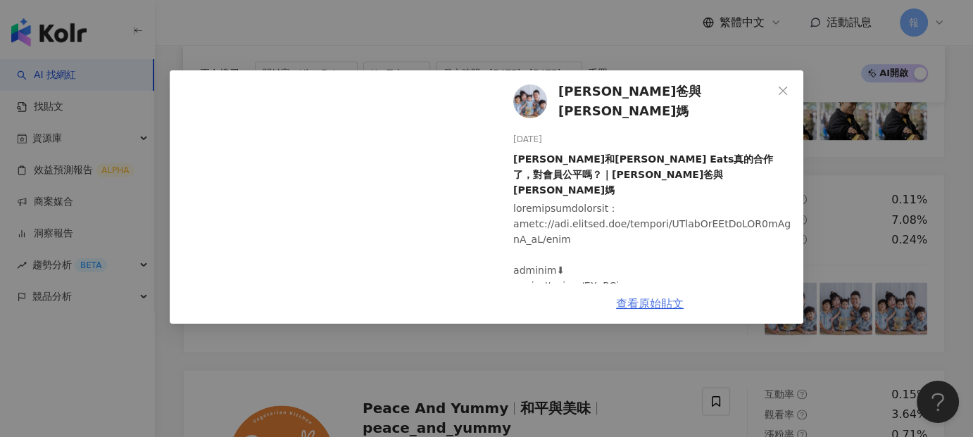
click at [640, 306] on link "查看原始貼文" at bounding box center [650, 303] width 68 height 13
click at [561, 358] on div "[PERSON_NAME]爸與[PERSON_NAME]媽 [DATE] [PERSON_NAME]和Uber Eats真的合作了，對會員公平嗎？｜[PERS…" at bounding box center [486, 218] width 973 height 437
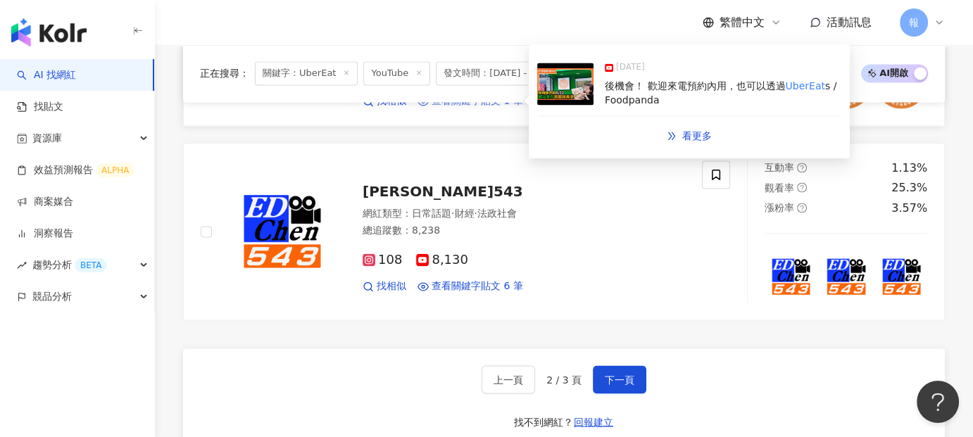
scroll to position [2312, 0]
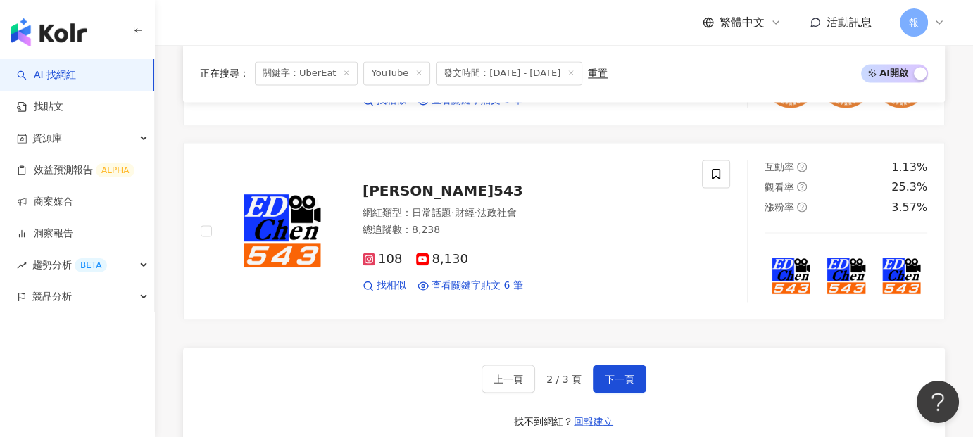
click at [645, 373] on div "上一頁 2 / 3 頁 下一頁 找不到網紅？ 回報建立" at bounding box center [564, 398] width 762 height 101
click at [638, 373] on button "下一頁" at bounding box center [620, 379] width 54 height 28
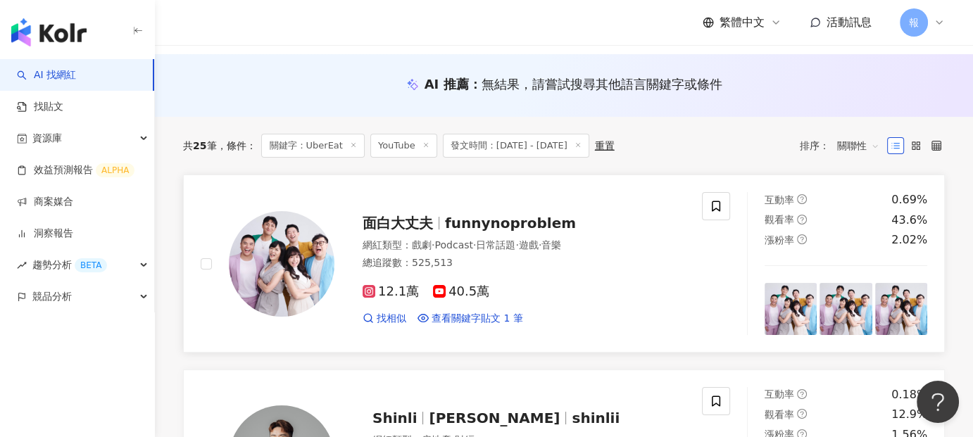
scroll to position [150, 0]
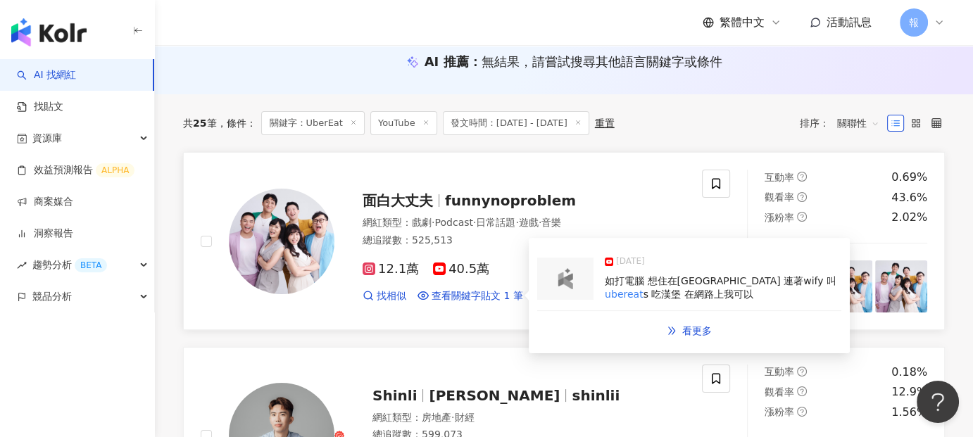
click at [597, 284] on div "[DATE] 如打電腦 想住在[GEOGRAPHIC_DATA] 連著wify 叫 ubereat s 吃漢堡 在網路上我可以" at bounding box center [689, 279] width 304 height 65
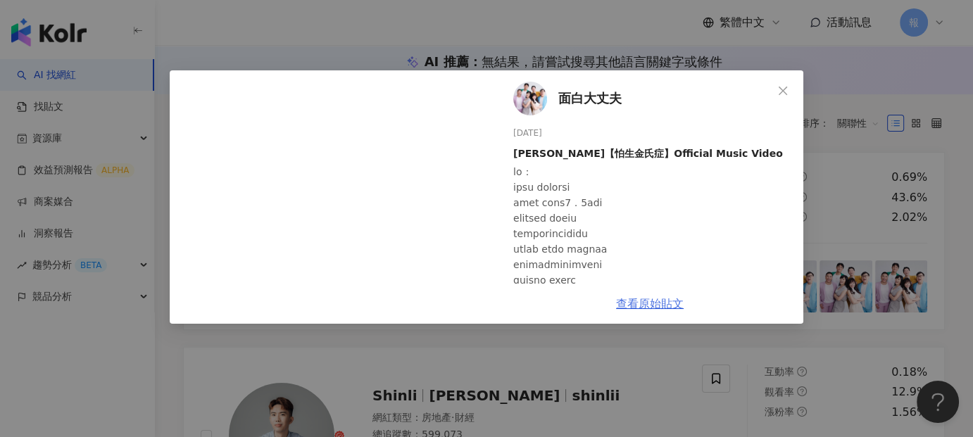
click at [650, 297] on link "查看原始貼文" at bounding box center [650, 303] width 68 height 13
click at [591, 344] on div "面白大丈夫 [DATE] 阿量【怕生金氏症】Official Music Video 2,756 177 4.1萬 查看原始貼文" at bounding box center [486, 218] width 973 height 437
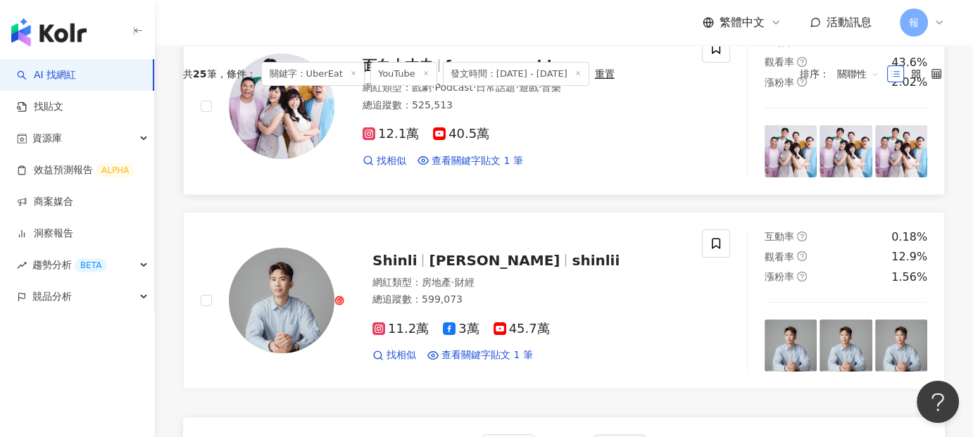
scroll to position [362, 0]
